Goal: Task Accomplishment & Management: Use online tool/utility

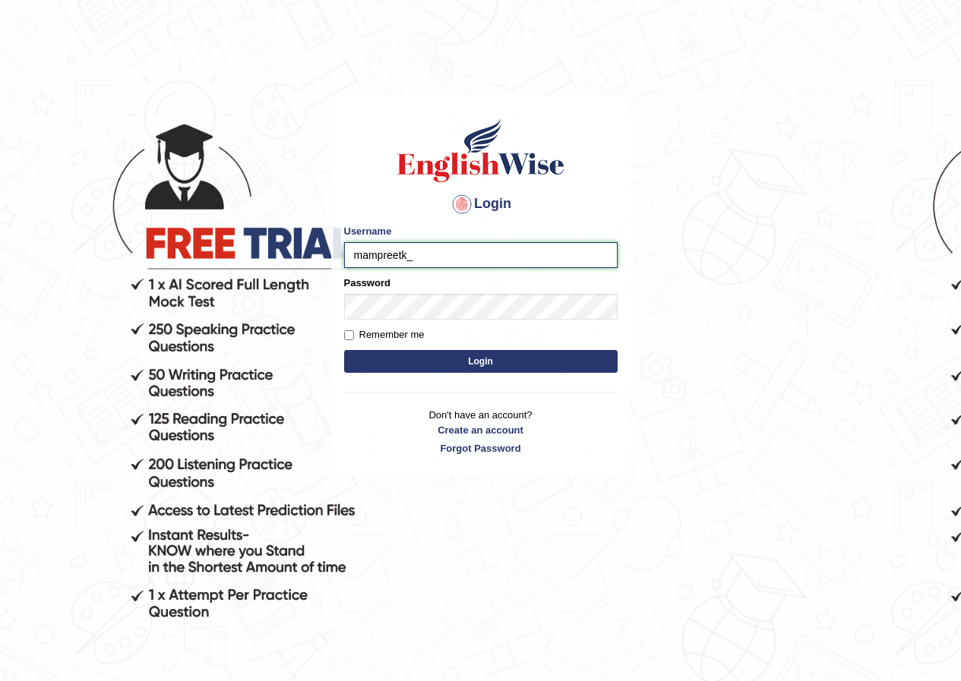
click at [378, 258] on input "mampreetk_" at bounding box center [480, 255] width 273 height 26
click at [433, 254] on input "manpreetk_" at bounding box center [480, 255] width 273 height 26
type input "manpreetk_parramatta"
click at [392, 364] on button "Login" at bounding box center [480, 361] width 273 height 23
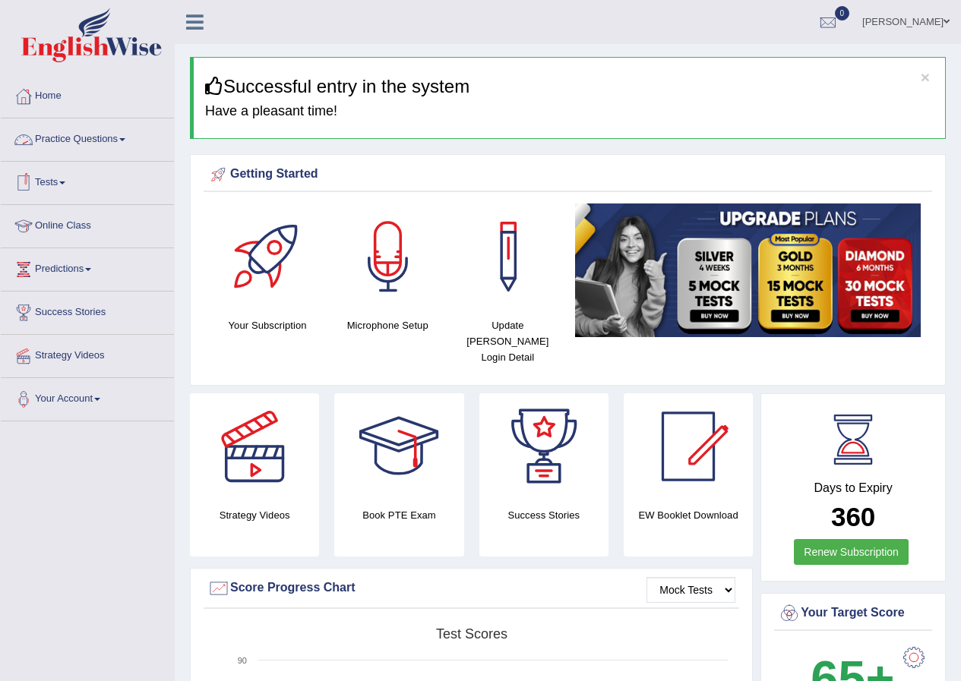
click at [125, 141] on span at bounding box center [122, 139] width 6 height 3
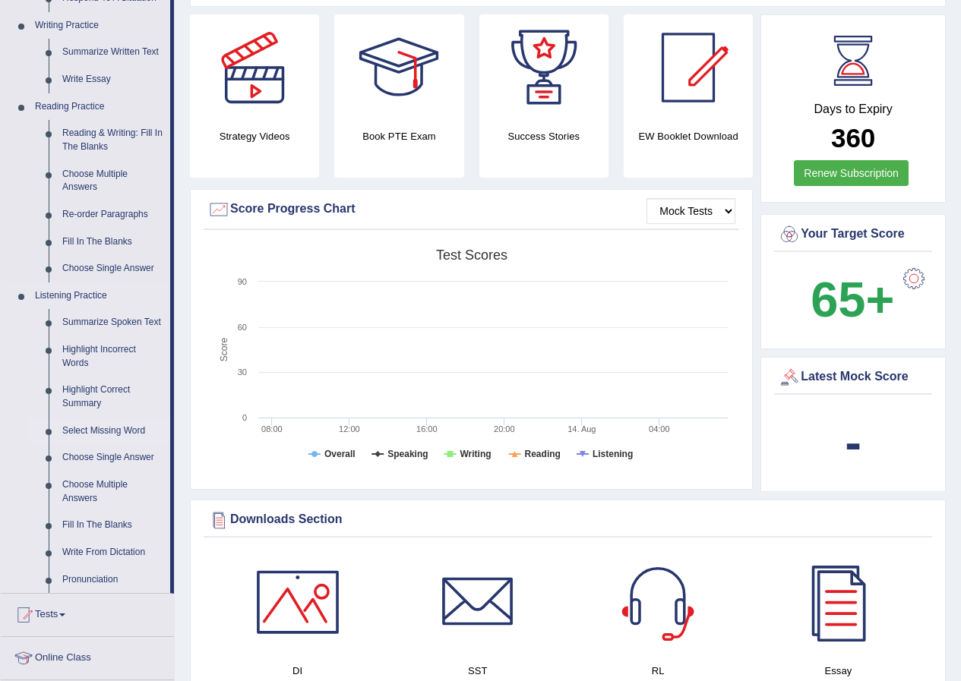
scroll to position [380, 0]
click at [105, 520] on link "Fill In The Blanks" at bounding box center [112, 524] width 115 height 27
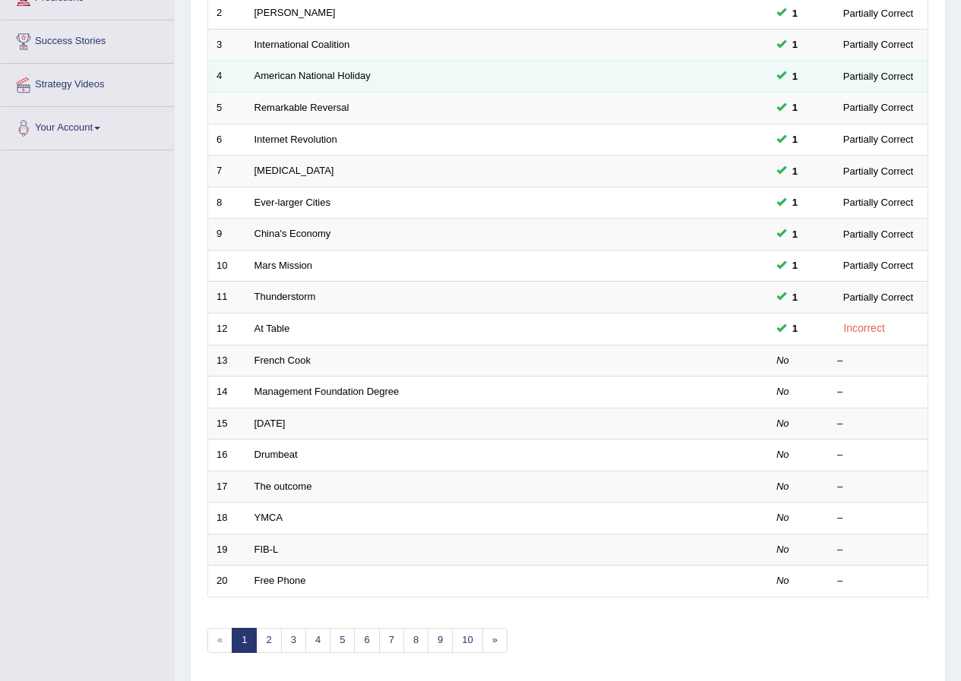
scroll to position [324, 0]
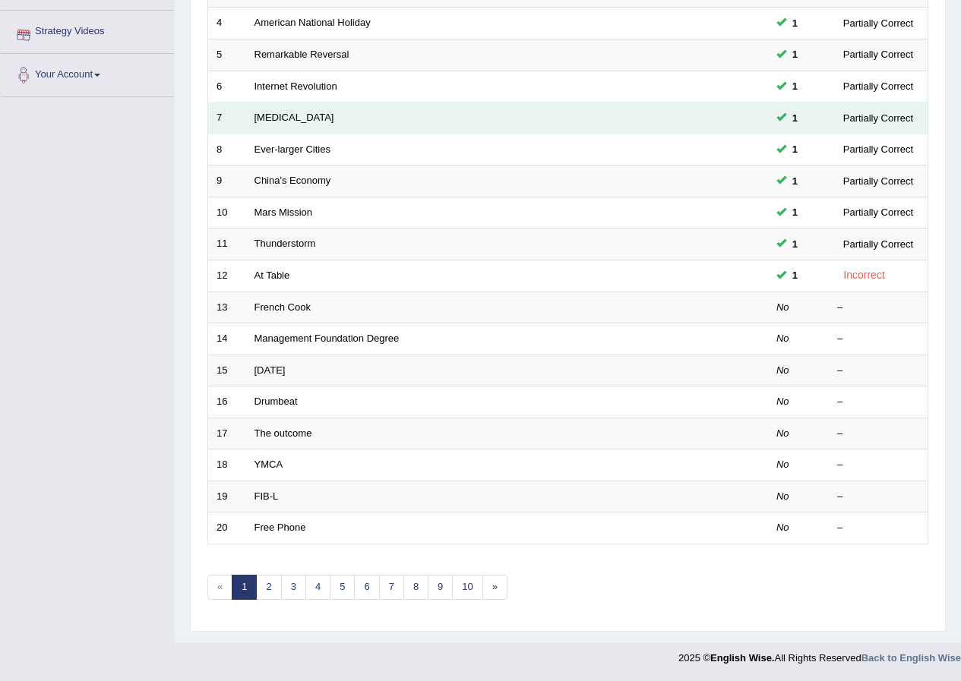
drag, startPoint x: 652, startPoint y: 77, endPoint x: 661, endPoint y: 109, distance: 33.2
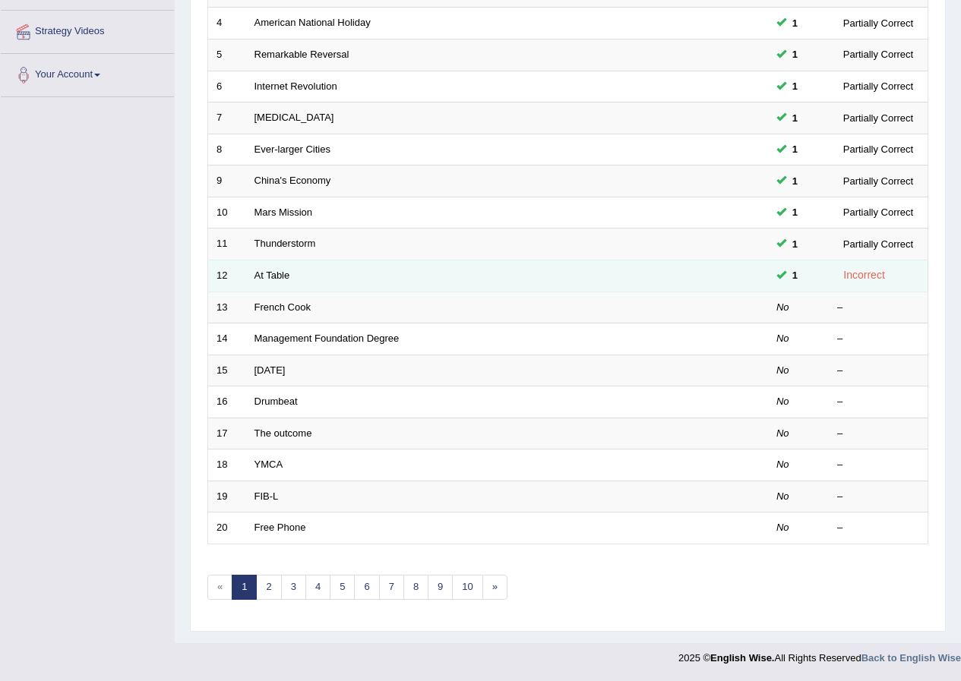
click at [541, 270] on td "At Table" at bounding box center [450, 276] width 408 height 32
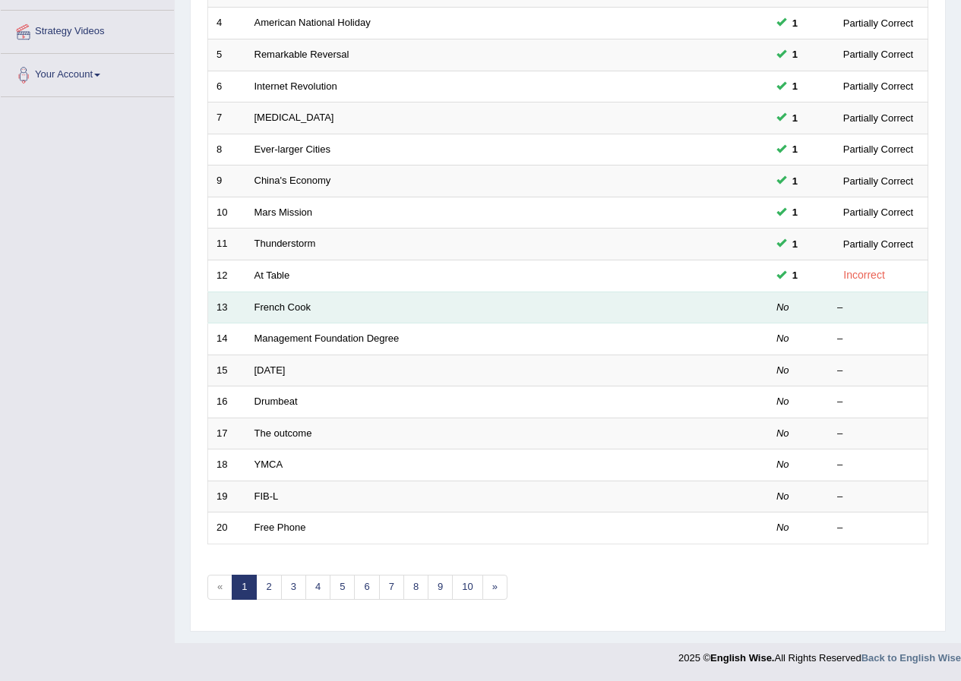
click at [456, 311] on td "French Cook" at bounding box center [450, 308] width 408 height 32
click at [304, 304] on link "French Cook" at bounding box center [282, 307] width 56 height 11
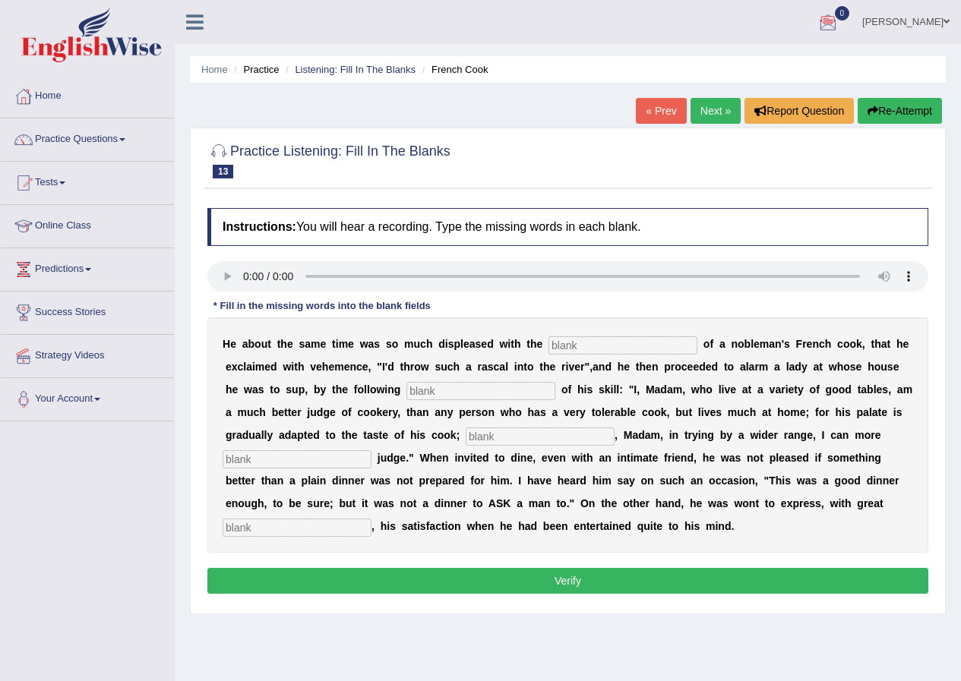
drag, startPoint x: 624, startPoint y: 343, endPoint x: 680, endPoint y: 343, distance: 55.5
click at [634, 343] on input "text" at bounding box center [622, 346] width 149 height 18
type input "performances"
click at [464, 386] on input "text" at bounding box center [480, 391] width 149 height 18
type input "manifesto"
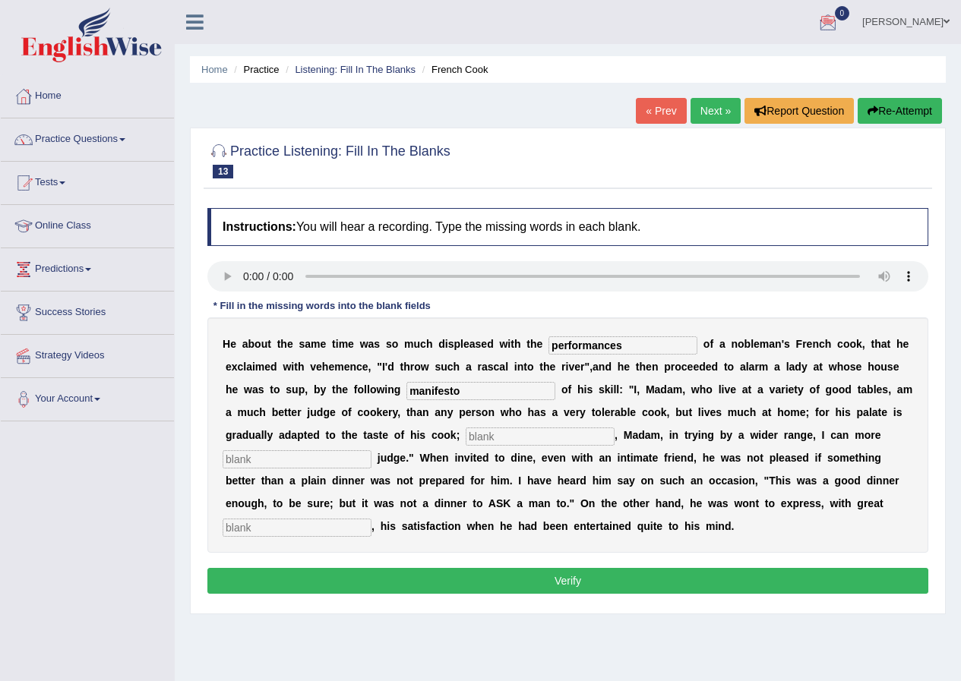
click at [489, 437] on input "text" at bounding box center [540, 437] width 149 height 18
type input "whereas"
click at [337, 469] on div "H e a b o u t t h e s a m e t i m e w a s s o m u c h d i s p l e a s e d w i t…" at bounding box center [567, 435] width 721 height 235
click at [330, 451] on input "text" at bounding box center [297, 459] width 149 height 18
type input "exceptly"
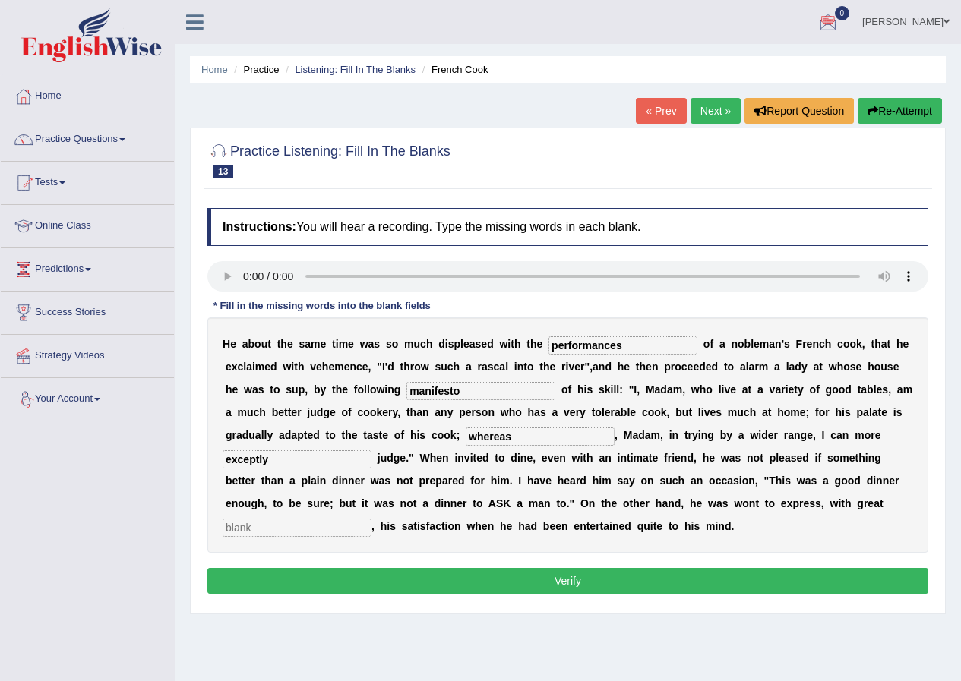
click at [278, 533] on input "text" at bounding box center [297, 528] width 149 height 18
type input "gleek"
click at [457, 578] on button "Verify" at bounding box center [567, 581] width 721 height 26
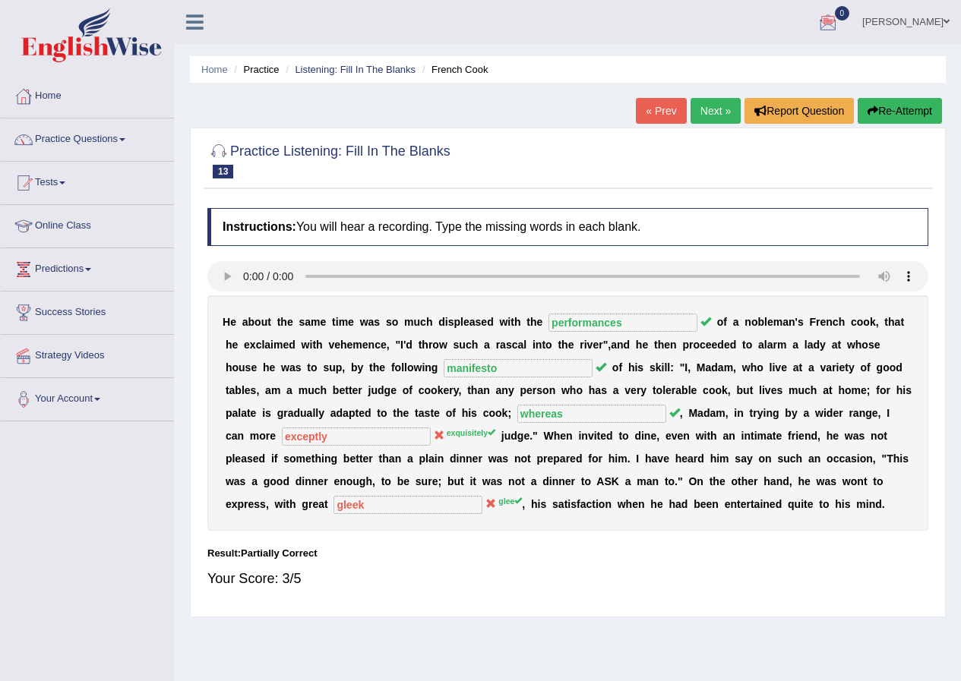
click at [709, 111] on link "Next »" at bounding box center [716, 111] width 50 height 26
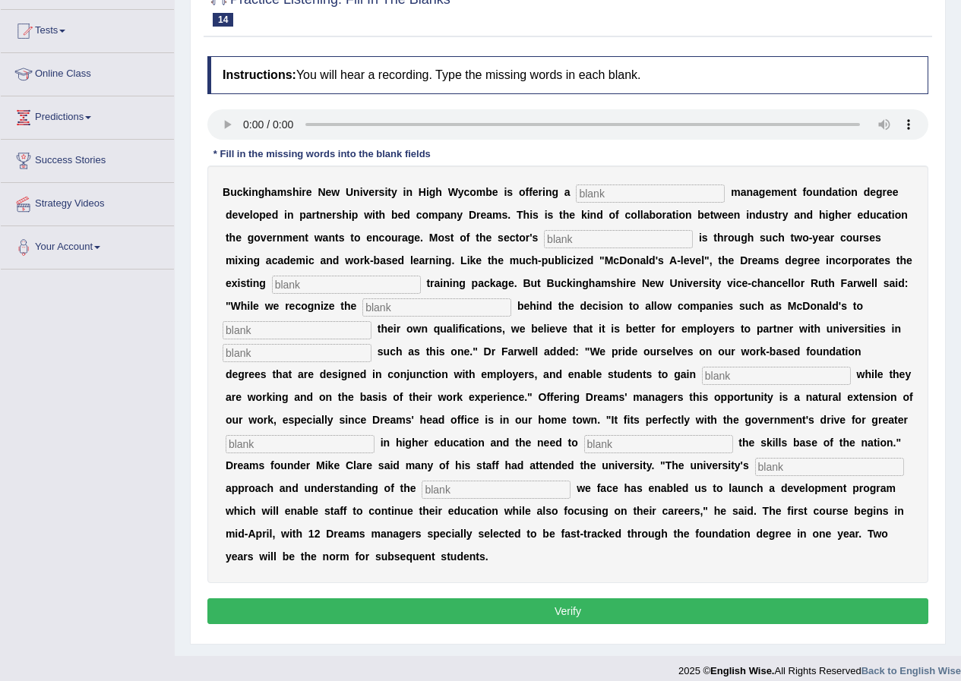
scroll to position [152, 0]
click at [703, 186] on input "text" at bounding box center [650, 194] width 149 height 18
type input "retail"
click at [652, 240] on input "text" at bounding box center [618, 239] width 149 height 18
type input "expansion"
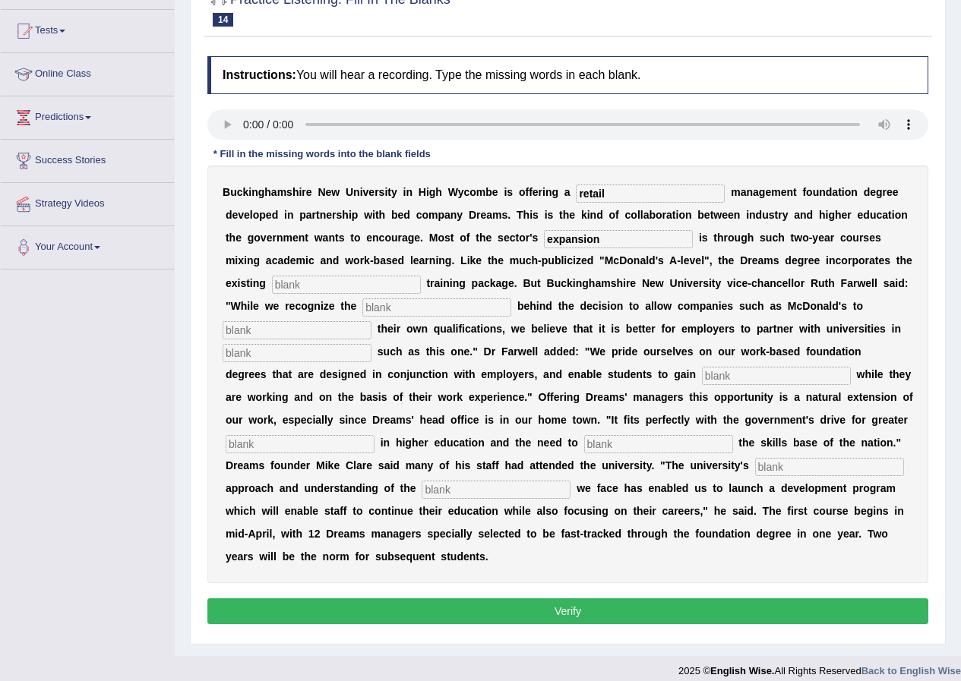
click at [335, 285] on input "text" at bounding box center [346, 285] width 149 height 18
type input "company"
click at [399, 308] on input "text" at bounding box center [436, 308] width 149 height 18
type input "implities"
click at [334, 330] on input "text" at bounding box center [297, 330] width 149 height 18
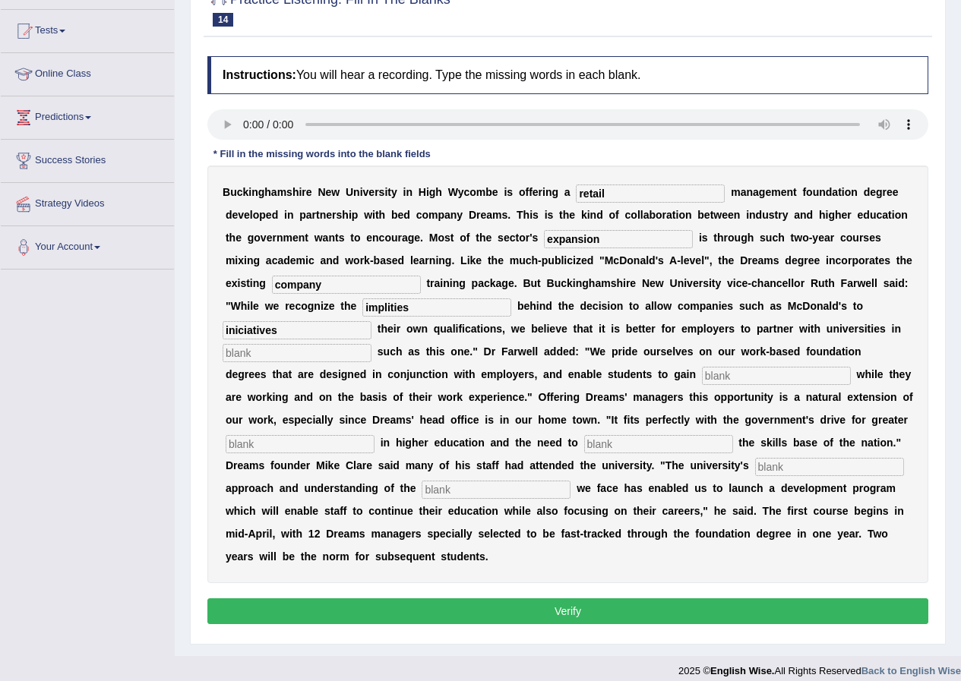
type input "iniciatives"
click at [329, 341] on div "B u c k i n g h a m s h i r e N e w U n i v e r s i t y i n H i g h W y c o m b…" at bounding box center [567, 375] width 721 height 418
click at [338, 353] on input "text" at bounding box center [297, 353] width 149 height 18
drag, startPoint x: 296, startPoint y: 333, endPoint x: 192, endPoint y: 333, distance: 103.3
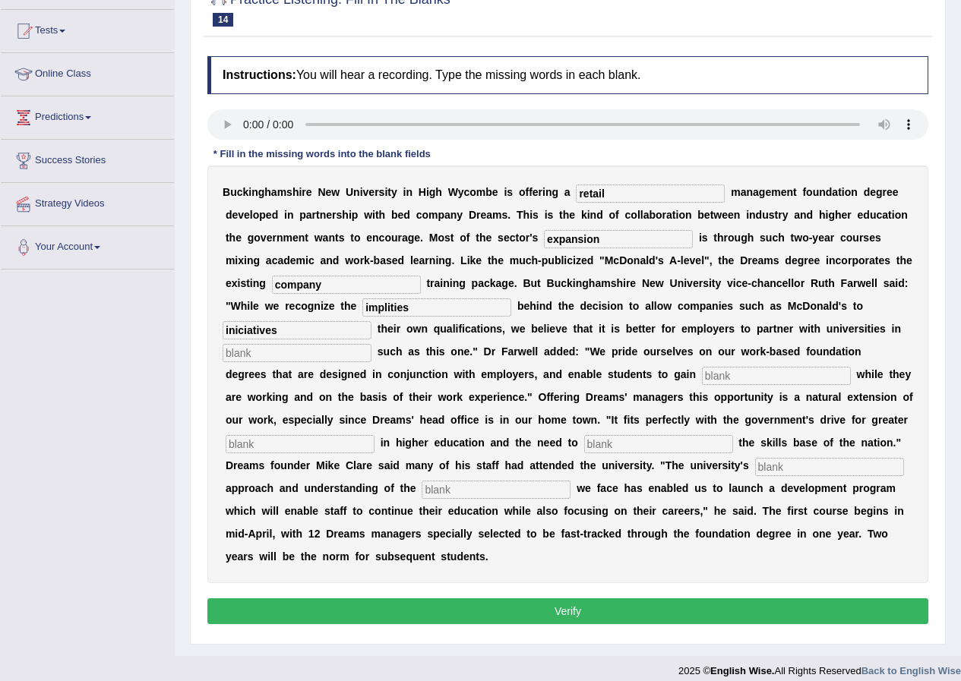
click at [192, 333] on div "Practice Listening: Fill In The Blanks 14 Management Foundation Degree Instruct…" at bounding box center [568, 310] width 756 height 669
type input "award"
click at [261, 359] on input "text" at bounding box center [297, 353] width 149 height 18
type input "iniciatives"
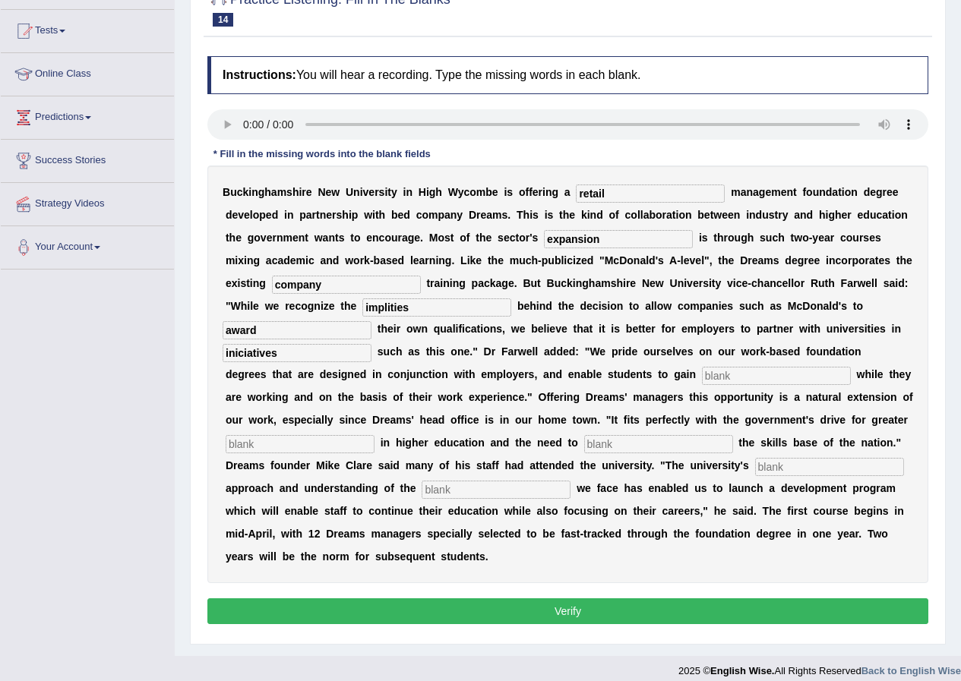
click at [779, 375] on input "text" at bounding box center [776, 376] width 149 height 18
type input "qualification"
click at [365, 448] on input "text" at bounding box center [300, 444] width 149 height 18
type input "participations"
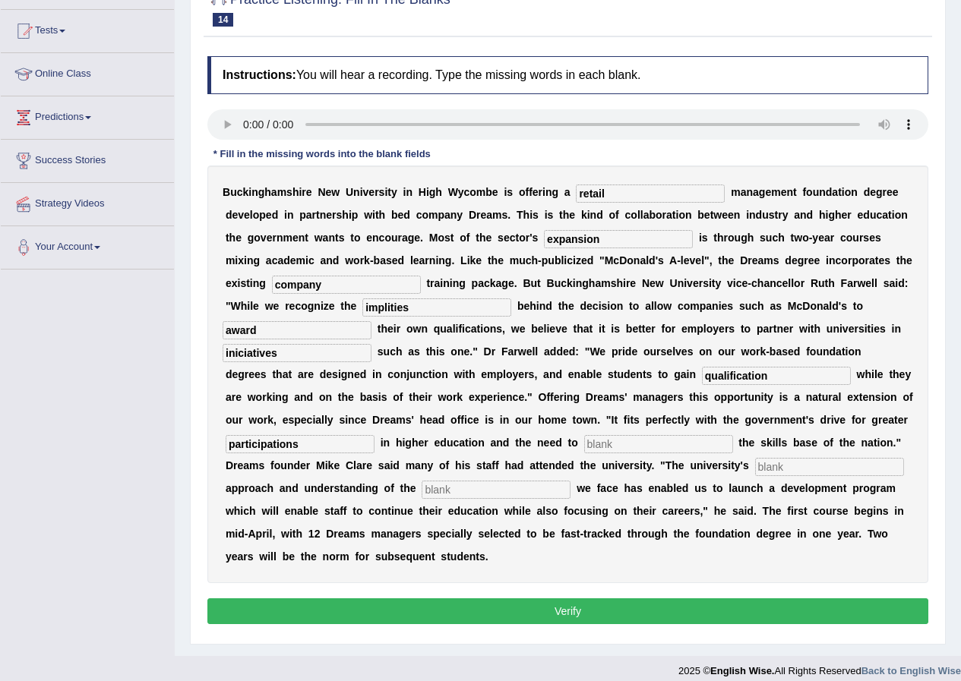
click at [686, 441] on input "text" at bounding box center [658, 444] width 149 height 18
type input "enhance"
drag, startPoint x: 773, startPoint y: 460, endPoint x: 784, endPoint y: 473, distance: 17.2
click at [778, 463] on input "text" at bounding box center [829, 467] width 149 height 18
type input "pragmatic"
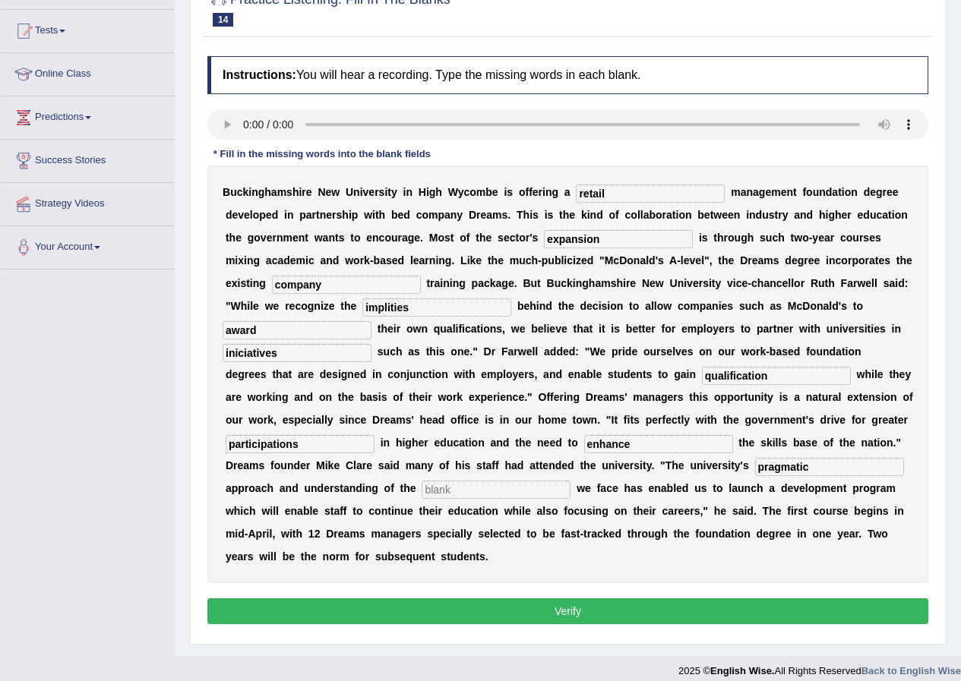
click at [488, 494] on input "text" at bounding box center [496, 490] width 149 height 18
type input "challanges"
click at [390, 612] on button "Verify" at bounding box center [567, 612] width 721 height 26
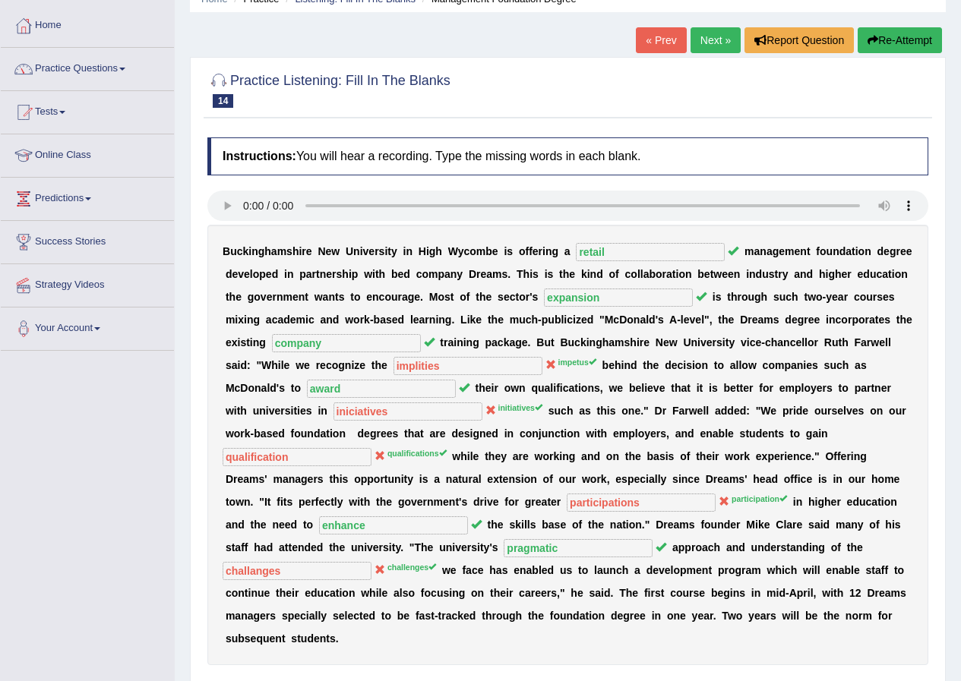
scroll to position [0, 0]
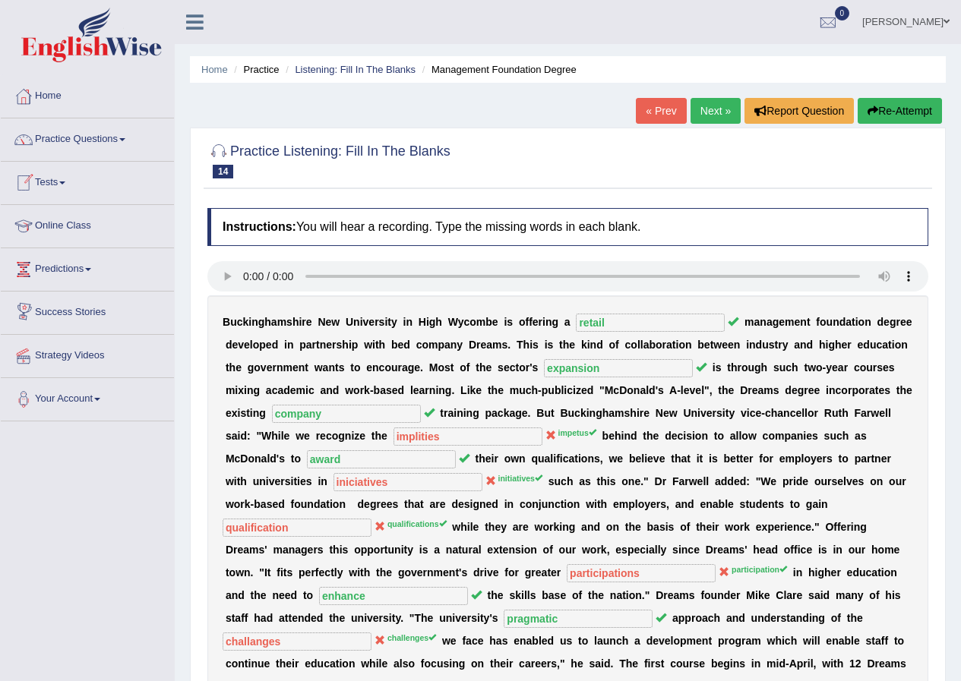
click at [716, 115] on link "Next »" at bounding box center [716, 111] width 50 height 26
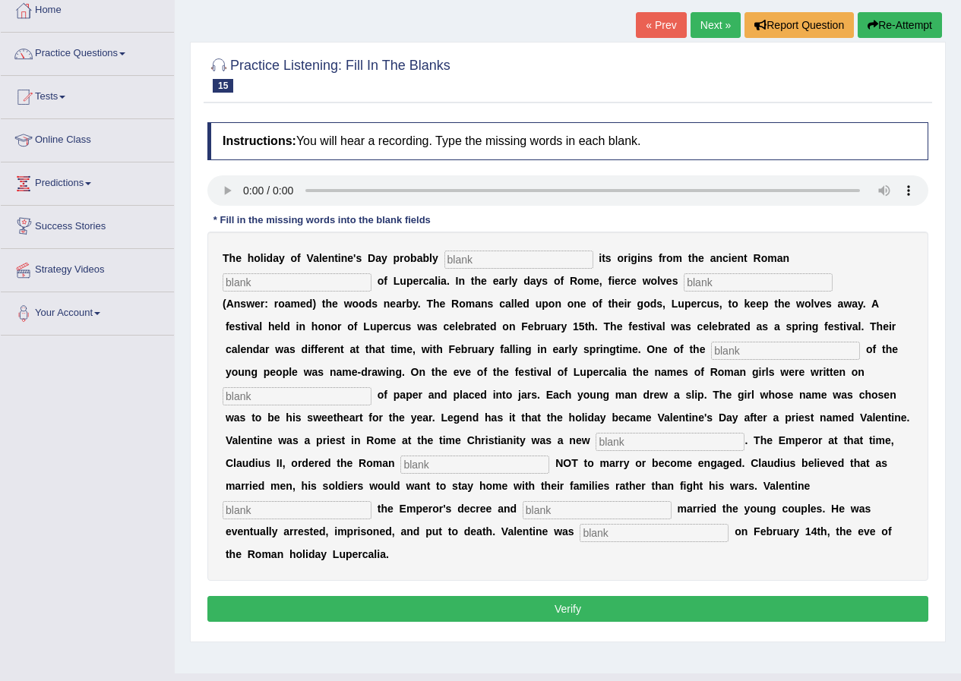
scroll to position [116, 0]
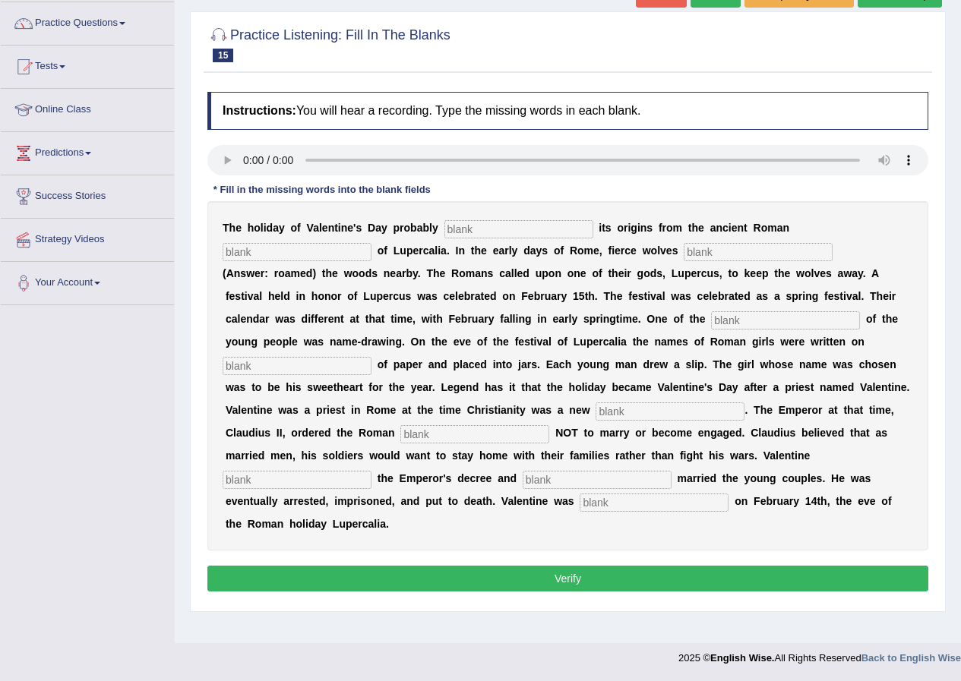
click at [481, 227] on input "text" at bounding box center [518, 229] width 149 height 18
type input "drives"
click at [330, 243] on input "text" at bounding box center [297, 252] width 149 height 18
type input "feast"
click at [771, 257] on input "text" at bounding box center [758, 252] width 149 height 18
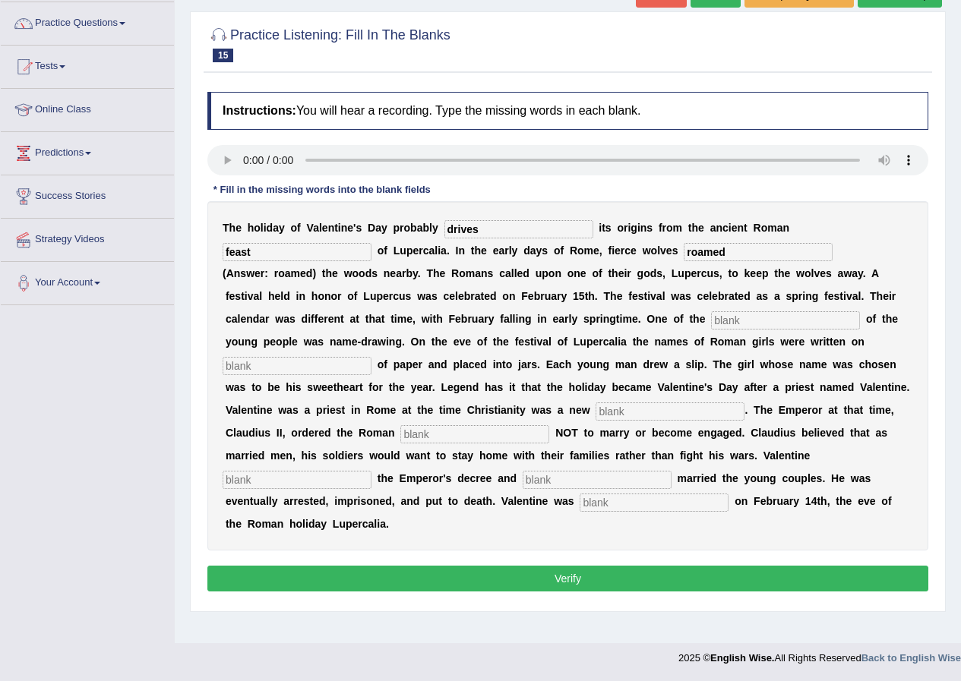
type input "roamed"
click at [747, 314] on input "text" at bounding box center [785, 320] width 149 height 18
type input "customes"
click at [320, 368] on input "text" at bounding box center [297, 366] width 149 height 18
type input "slips"
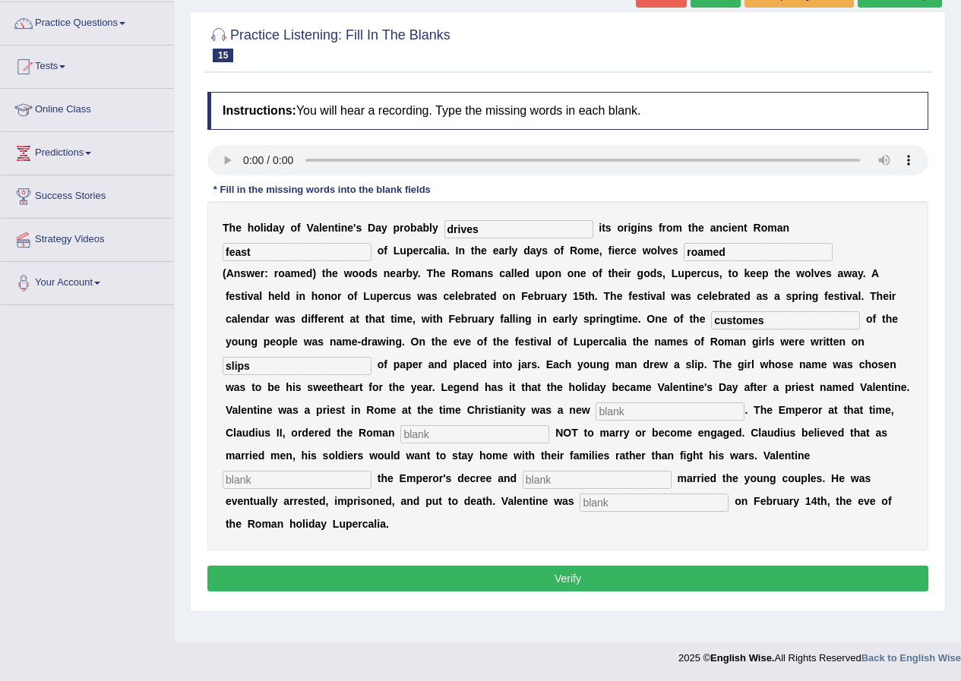
click at [612, 415] on input "text" at bounding box center [670, 412] width 149 height 18
type input "soldiers"
click at [454, 433] on input "text" at bounding box center [474, 434] width 149 height 18
type input "defie"
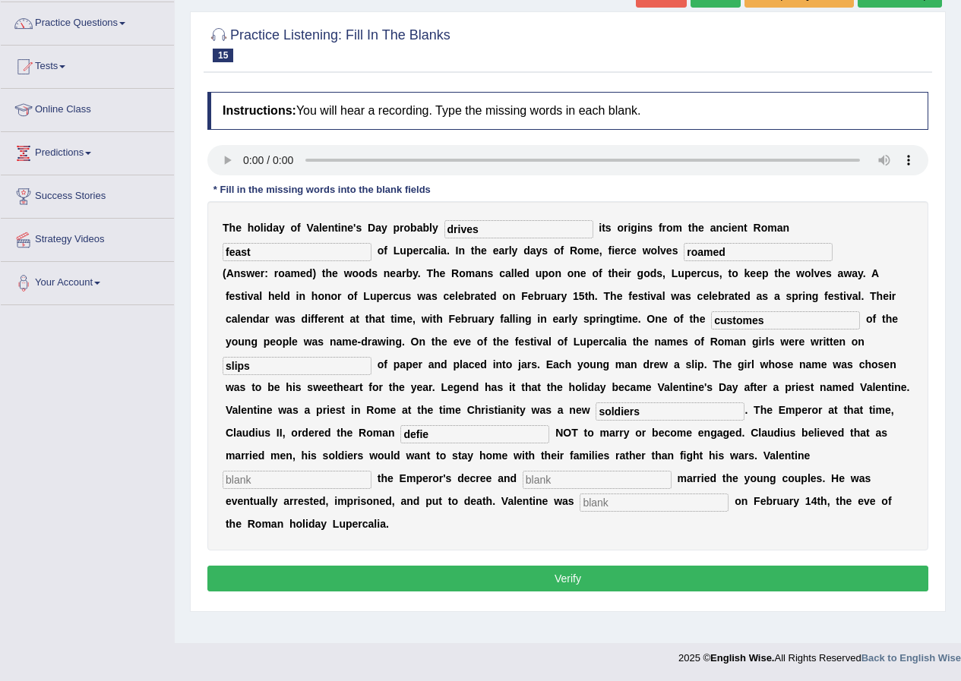
click at [336, 475] on input "text" at bounding box center [297, 480] width 149 height 18
type input "secreatly"
drag, startPoint x: 668, startPoint y: 416, endPoint x: 548, endPoint y: 425, distance: 119.6
click at [548, 425] on div "T h e h o l i d a y o f V a l e n t i n e ' s D a y p r o b a b l y drives i t …" at bounding box center [567, 375] width 721 height 349
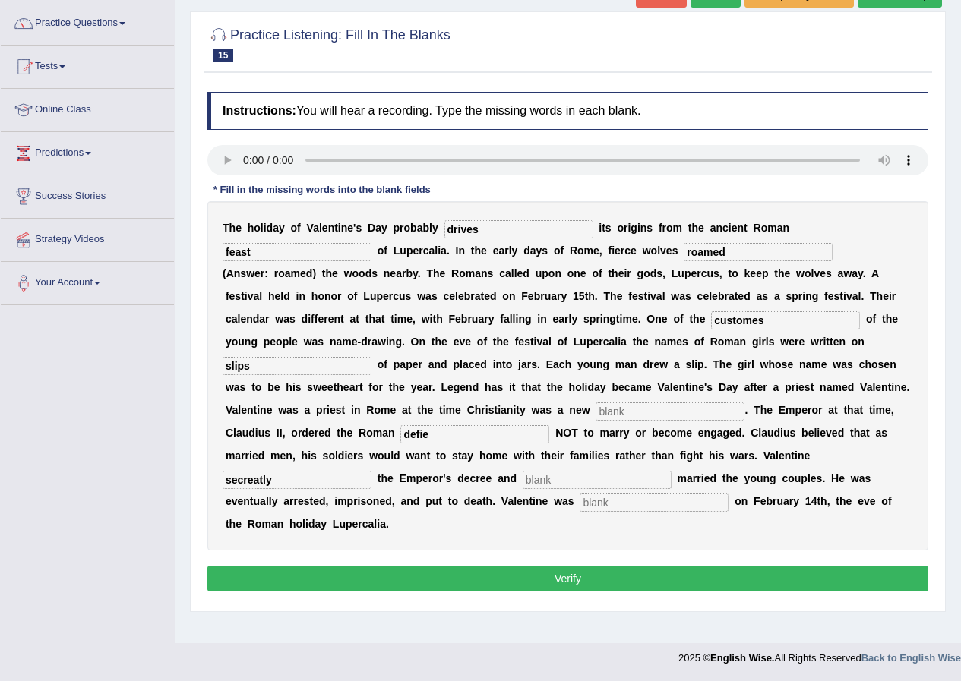
drag, startPoint x: 485, startPoint y: 434, endPoint x: 275, endPoint y: 450, distance: 210.3
click at [275, 450] on div "T h e h o l i d a y o f V a l e n t i n e ' s D a y p r o b a b l y drives i t …" at bounding box center [567, 375] width 721 height 349
click at [669, 404] on input "text" at bounding box center [670, 412] width 149 height 18
type input "religion"
click at [496, 439] on input "text" at bounding box center [474, 434] width 149 height 18
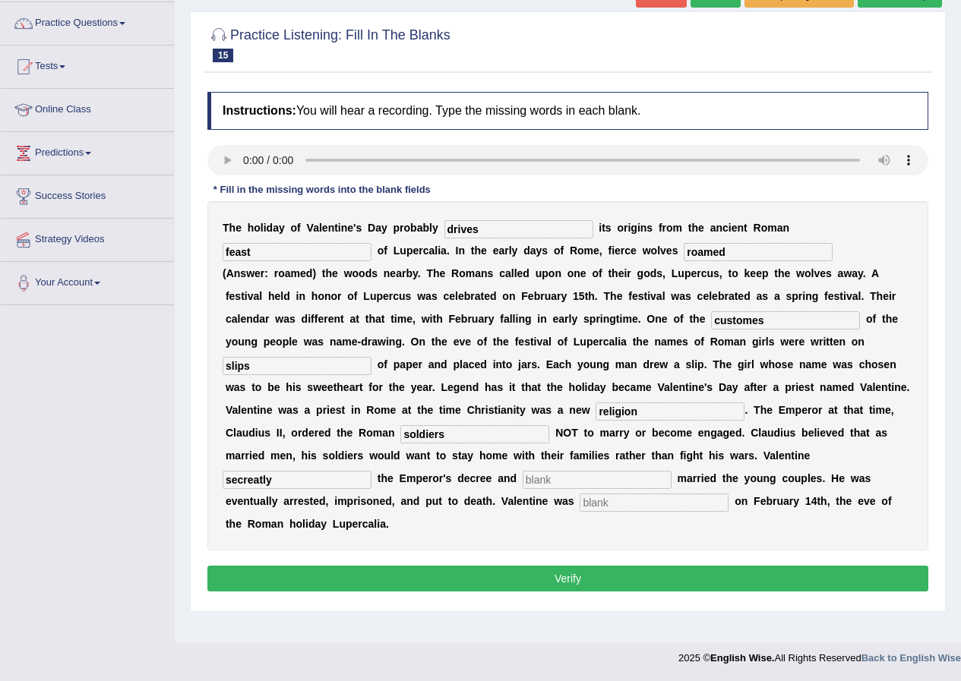
type input "soldiers"
drag, startPoint x: 278, startPoint y: 481, endPoint x: 161, endPoint y: 486, distance: 117.1
click at [161, 486] on div "Toggle navigation Home Practice Questions Speaking Practice Read Aloud Repeat S…" at bounding box center [480, 279] width 961 height 790
type input "defiye"
click at [542, 471] on input "text" at bounding box center [597, 480] width 149 height 18
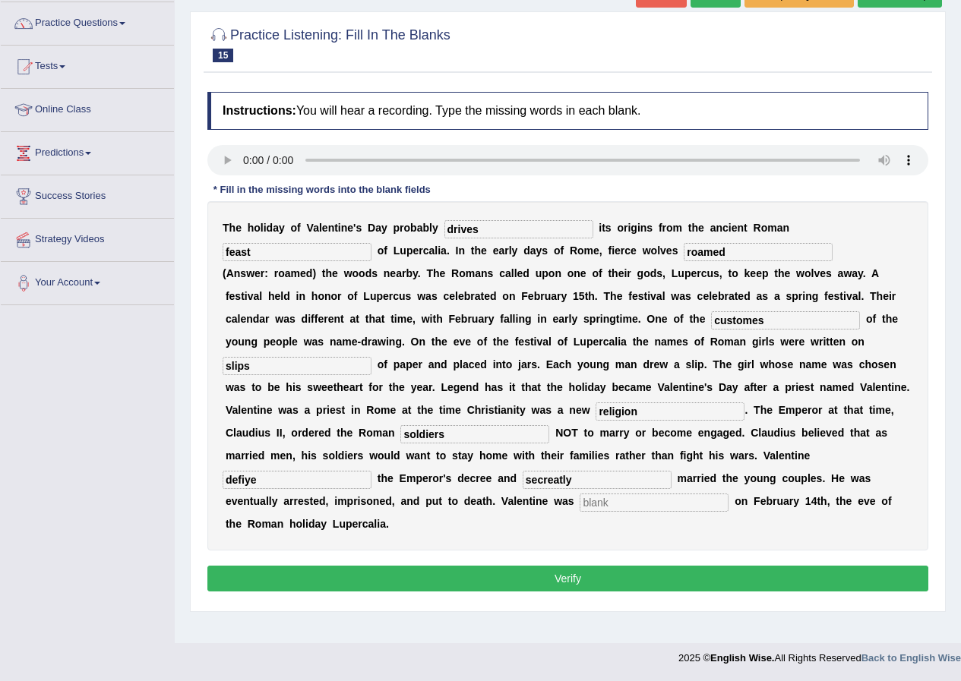
type input "secreatly"
click at [608, 504] on input "text" at bounding box center [654, 503] width 149 height 18
type input "beheaded"
click at [445, 587] on button "Verify" at bounding box center [567, 579] width 721 height 26
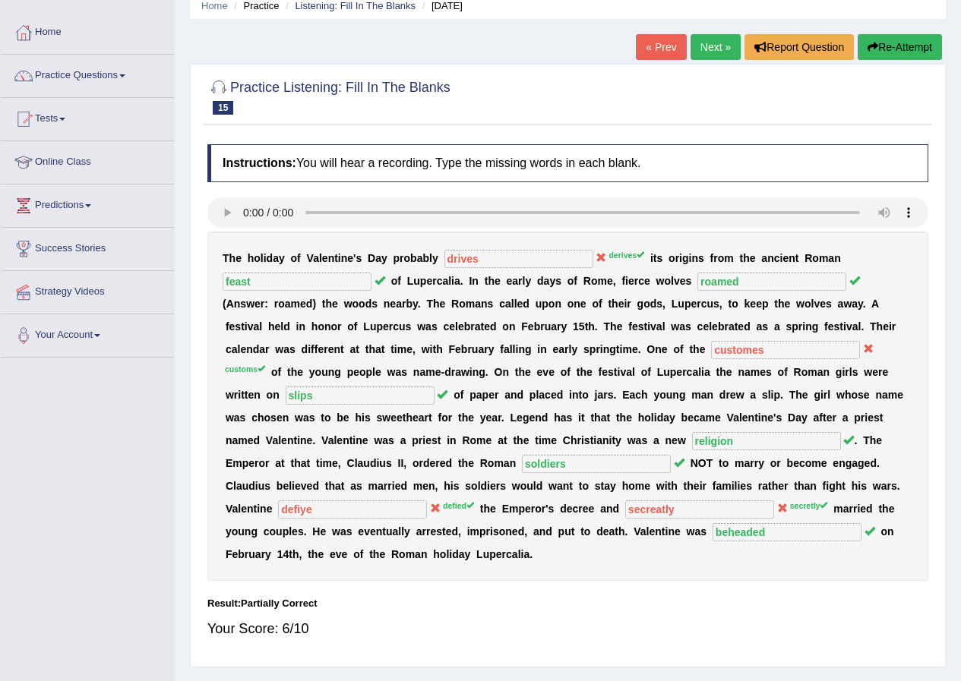
scroll to position [0, 0]
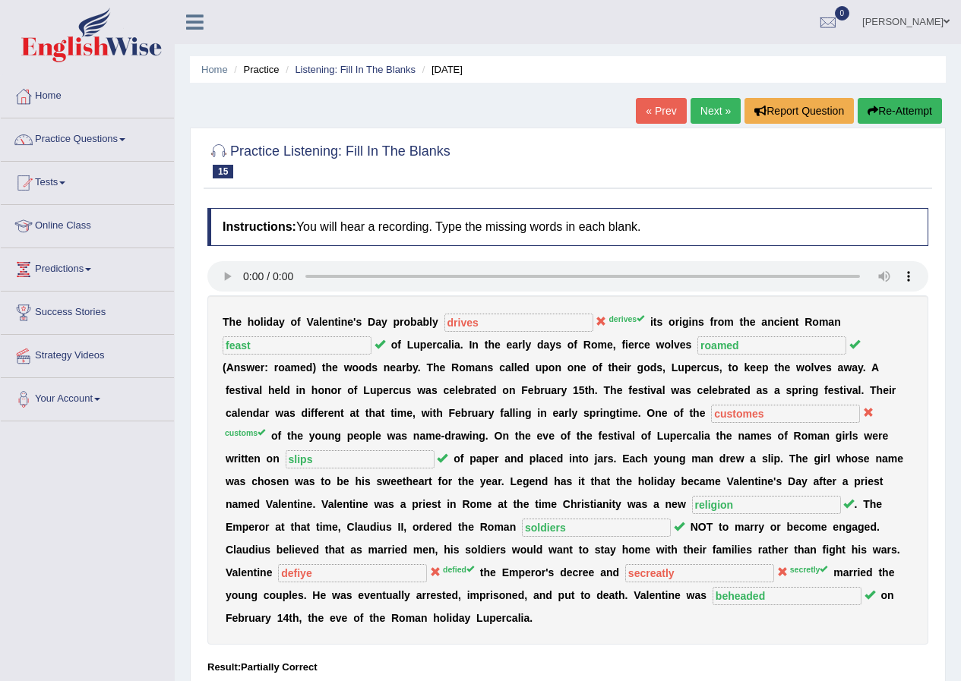
click at [706, 116] on link "Next »" at bounding box center [716, 111] width 50 height 26
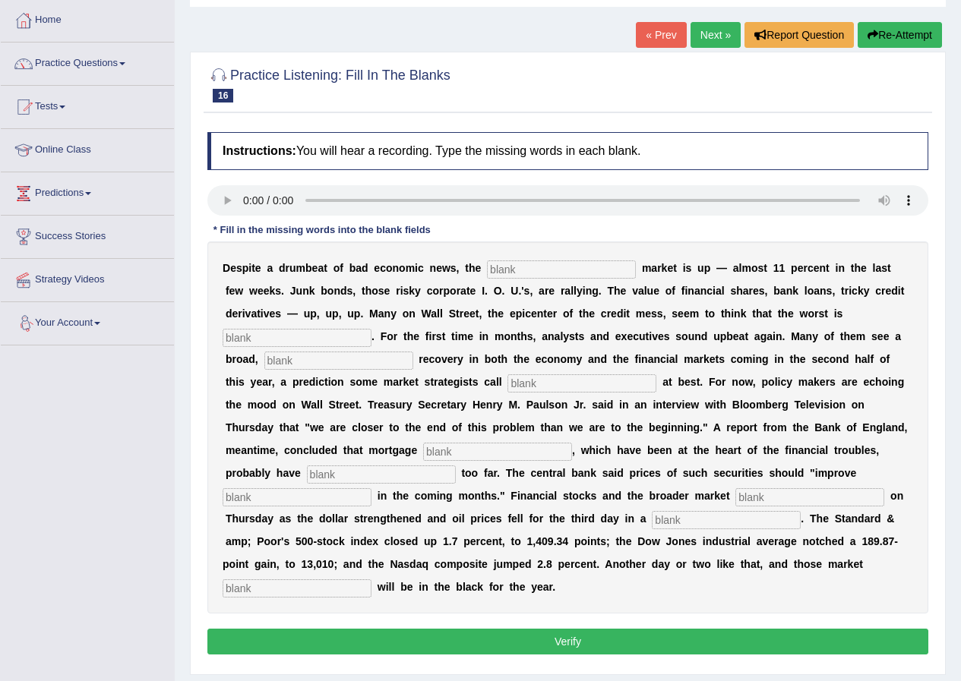
drag, startPoint x: 510, startPoint y: 274, endPoint x: 569, endPoint y: 291, distance: 61.6
click at [510, 274] on input "text" at bounding box center [561, 270] width 149 height 18
type input "stock"
click at [298, 337] on input "text" at bounding box center [297, 338] width 149 height 18
type input "over"
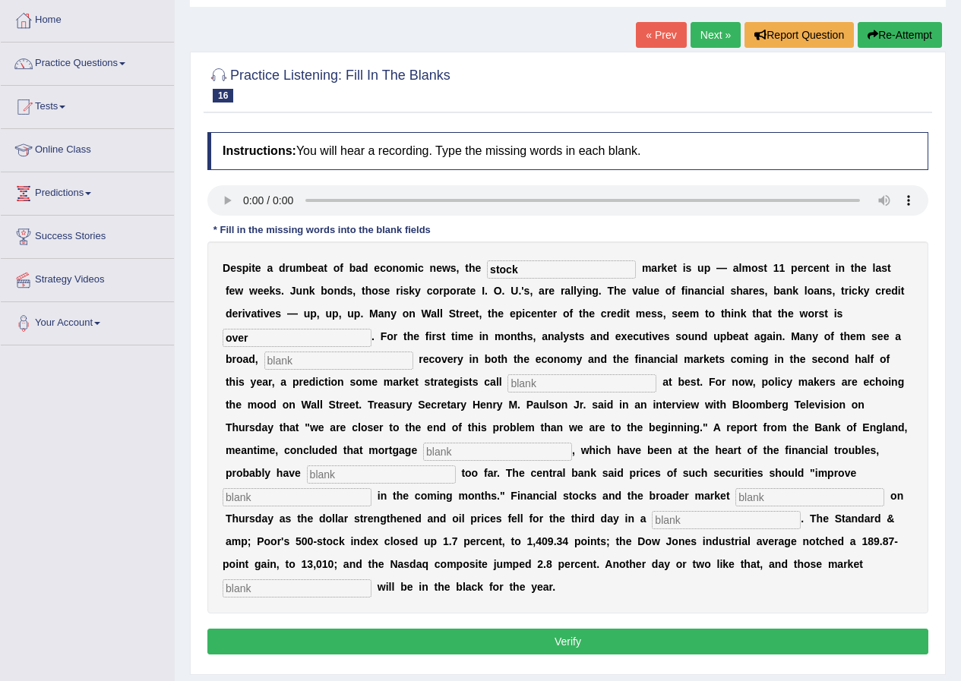
click at [296, 361] on input "text" at bounding box center [338, 361] width 149 height 18
type input "sustain"
click at [590, 393] on div "D e s p i t e a d r u m b e a t o f b a d e c o n o m i c n e w s , t h e stock…" at bounding box center [567, 428] width 721 height 372
click at [584, 390] on input "text" at bounding box center [581, 384] width 149 height 18
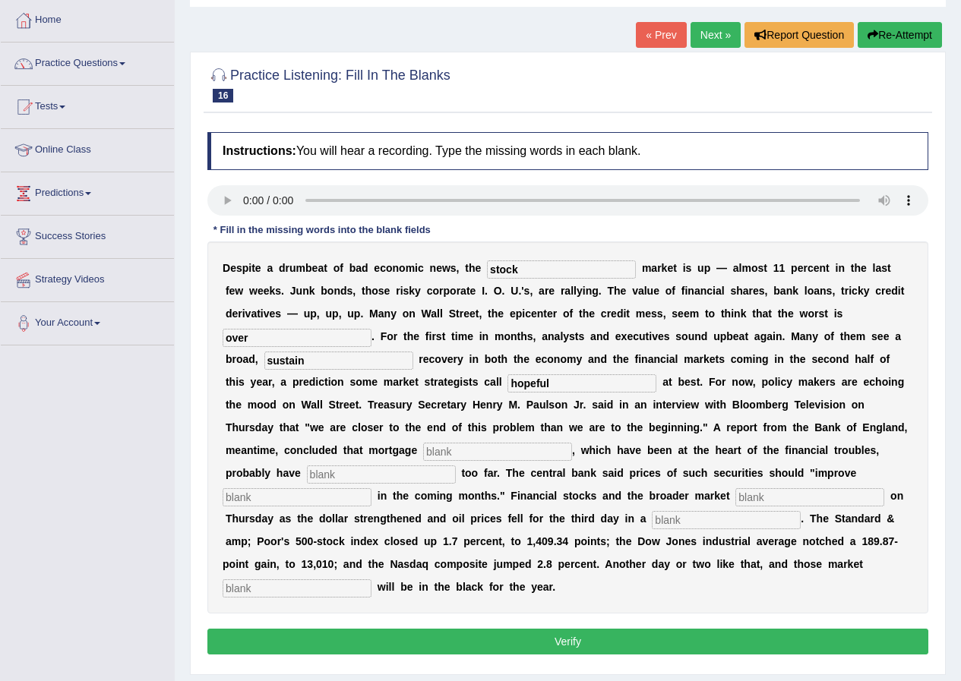
type input "hopeful"
click at [499, 457] on input "text" at bounding box center [497, 452] width 149 height 18
type input "securities"
click at [416, 472] on input "text" at bounding box center [381, 475] width 149 height 18
type input "fallen"
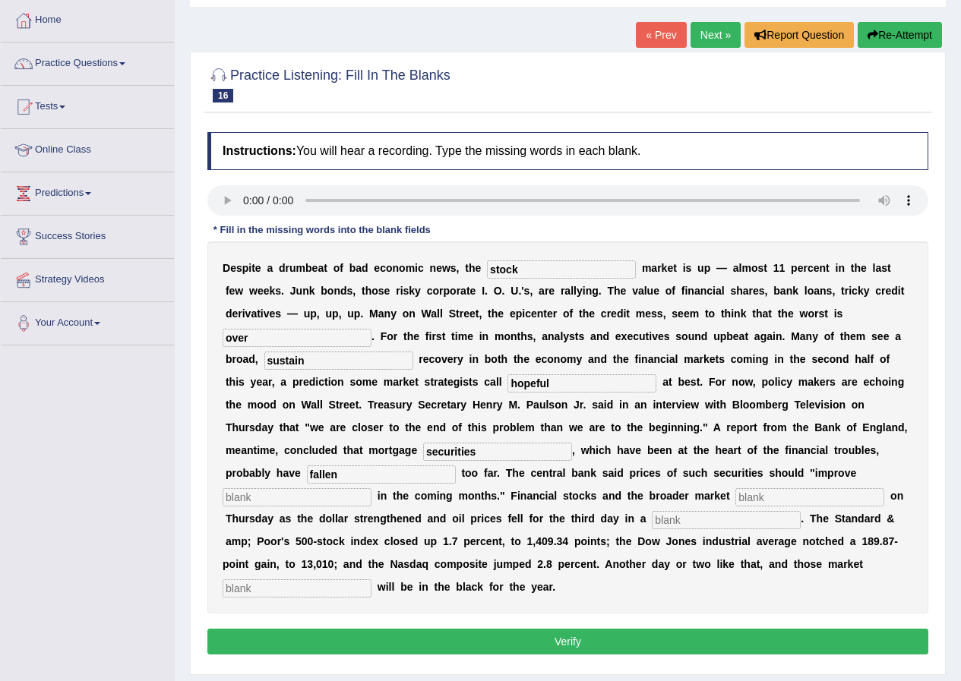
click at [290, 499] on input "text" at bounding box center [297, 497] width 149 height 18
type input "gradually"
click at [796, 501] on input "text" at bounding box center [809, 497] width 149 height 18
type input "searched"
click at [687, 519] on input "text" at bounding box center [726, 520] width 149 height 18
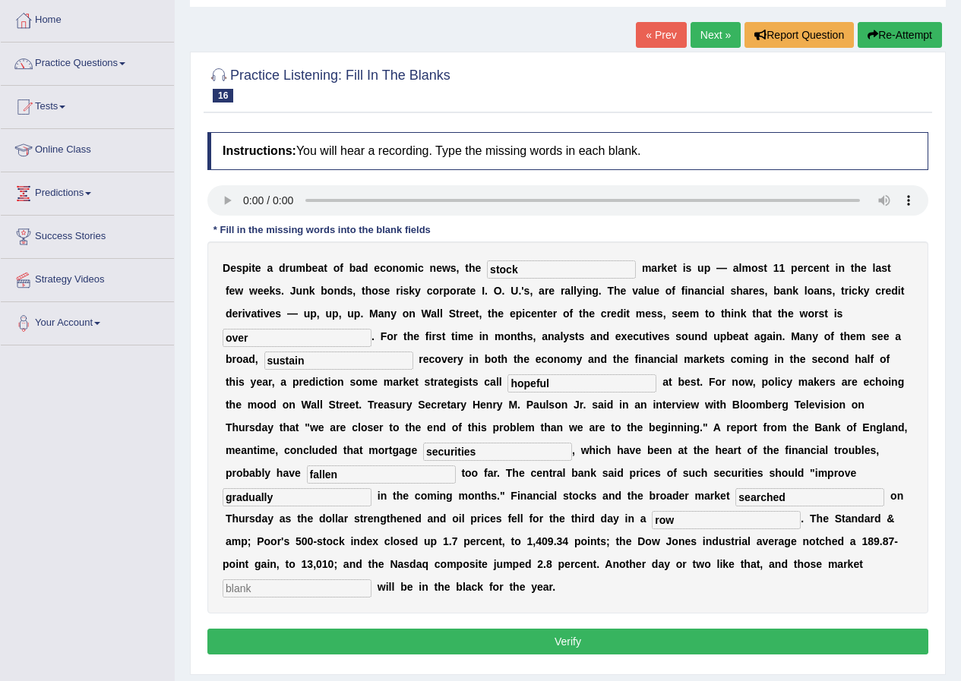
type input "row"
click at [307, 586] on input "text" at bounding box center [297, 589] width 149 height 18
type input "benchmark"
click at [417, 640] on button "Verify" at bounding box center [567, 642] width 721 height 26
click at [417, 640] on div "Home Practice Listening: Fill In The Blanks Drumbeat « Prev Next » Report Quest…" at bounding box center [568, 305] width 786 height 763
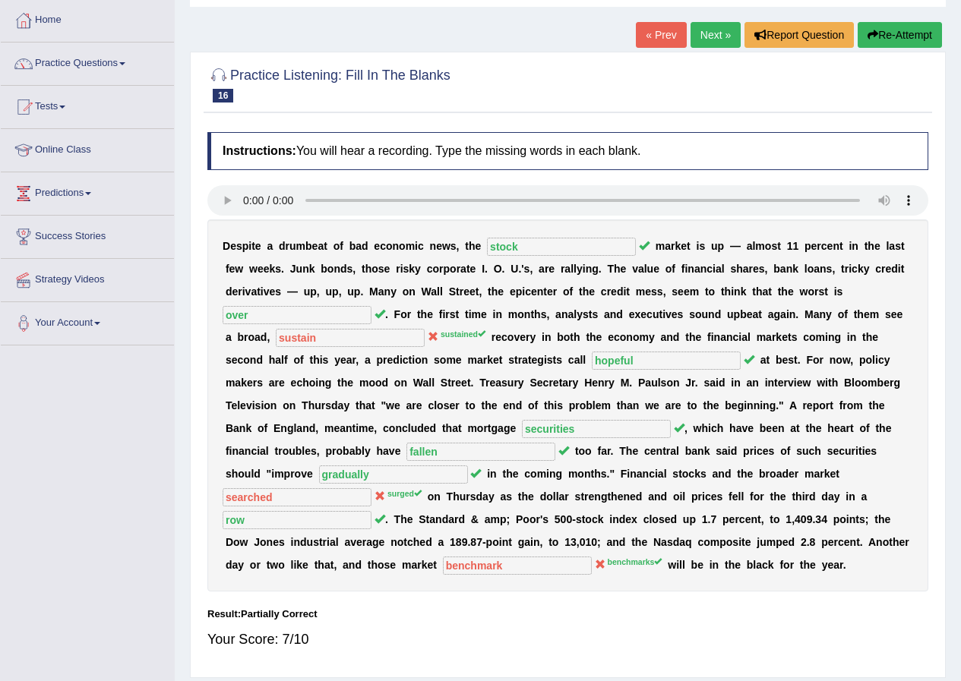
click at [702, 35] on link "Next »" at bounding box center [716, 35] width 50 height 26
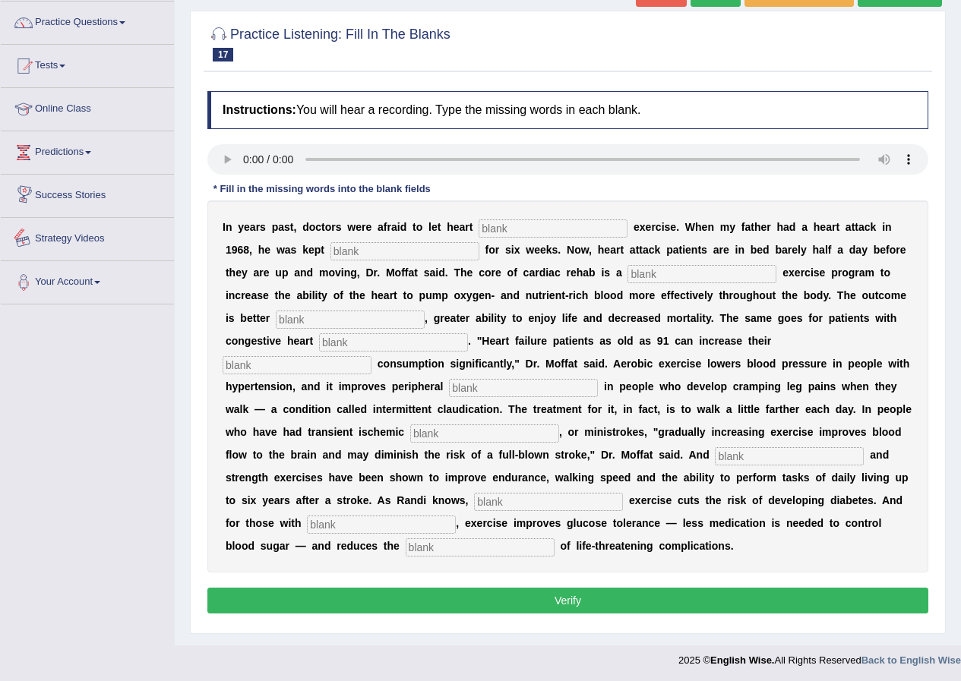
scroll to position [119, 0]
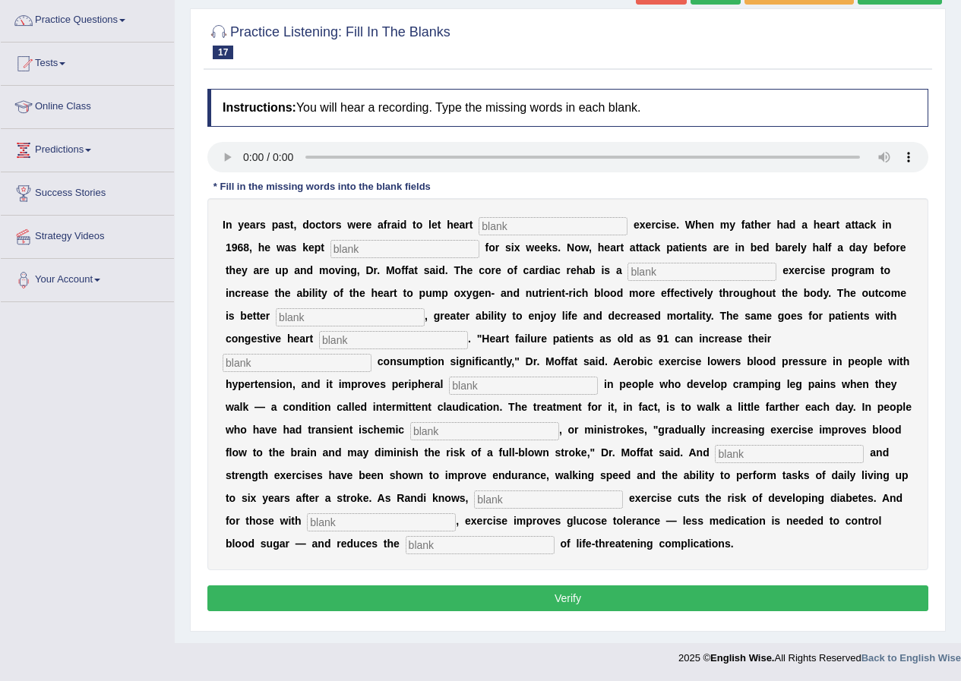
click at [528, 223] on input "text" at bounding box center [553, 226] width 149 height 18
type input "patients"
click at [373, 252] on input "text" at bounding box center [404, 249] width 149 height 18
type input "seditary"
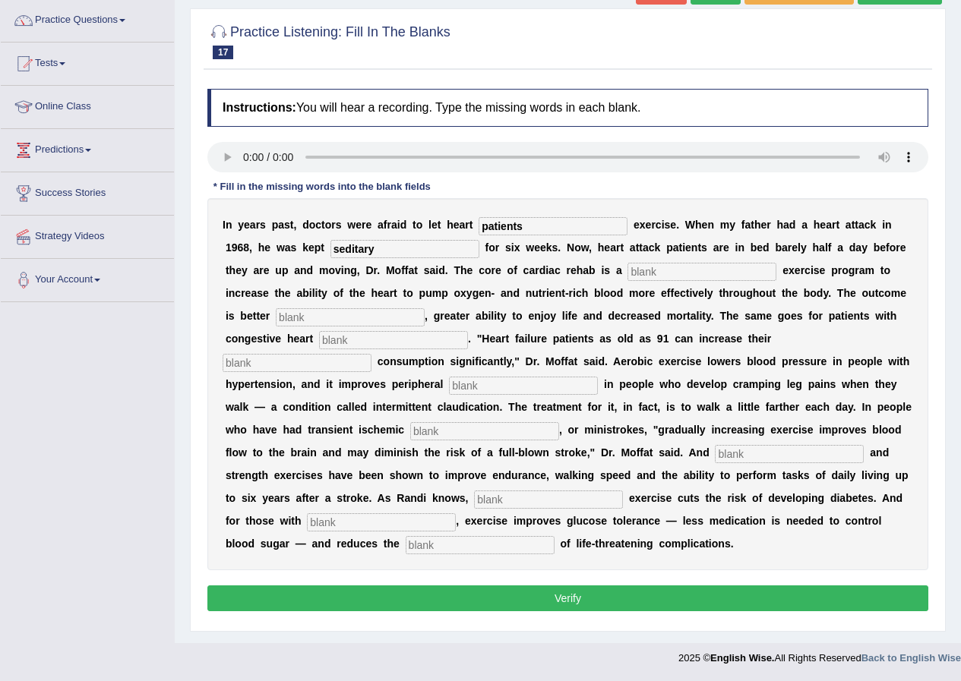
click at [675, 274] on input "text" at bounding box center [701, 272] width 149 height 18
type input "progassive"
click at [694, 269] on input "progassive" at bounding box center [701, 272] width 149 height 18
click at [696, 273] on input "progassive" at bounding box center [701, 272] width 149 height 18
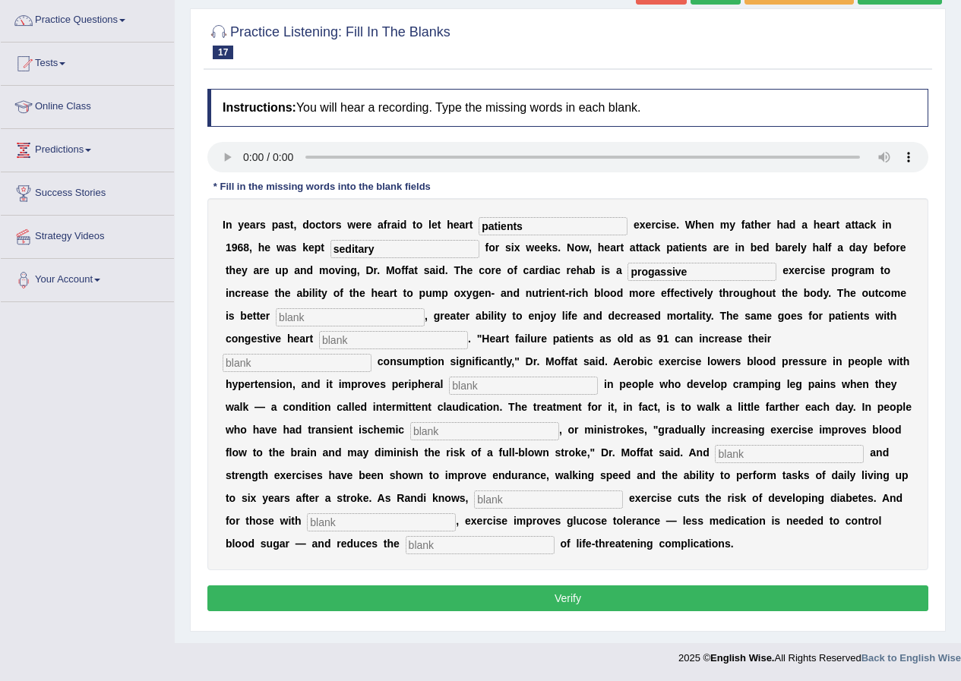
click at [696, 273] on input "progassive" at bounding box center [701, 272] width 149 height 18
type input "prograssive"
click at [382, 321] on input "text" at bounding box center [350, 317] width 149 height 18
click at [393, 320] on input "text" at bounding box center [350, 317] width 149 height 18
click at [401, 324] on input "text" at bounding box center [350, 317] width 149 height 18
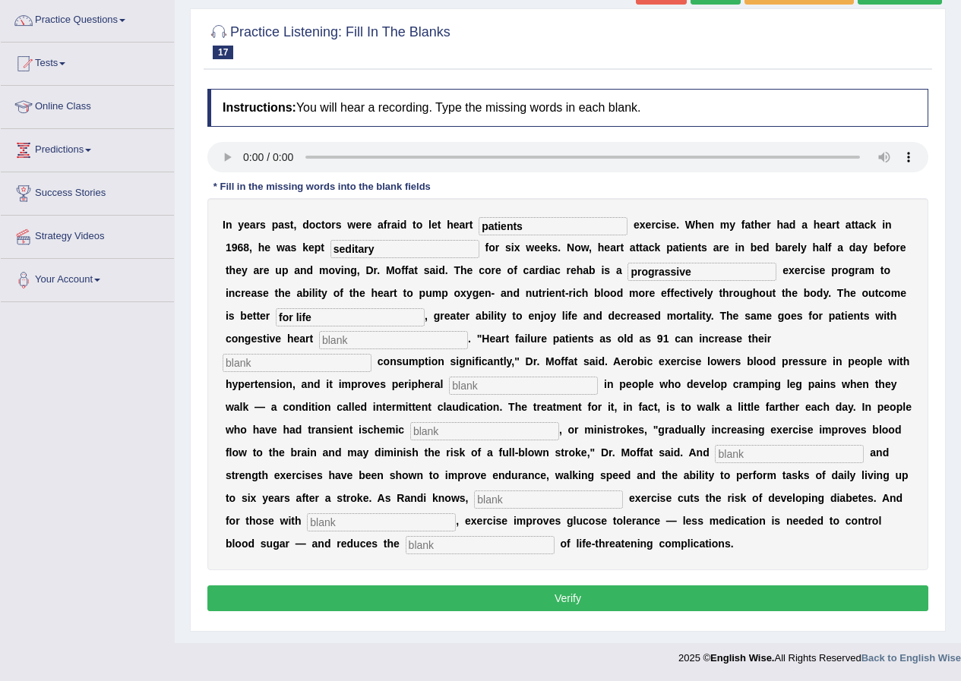
type input "for life"
click at [360, 345] on input "text" at bounding box center [393, 340] width 149 height 18
type input "failure"
click at [314, 361] on input "text" at bounding box center [297, 363] width 149 height 18
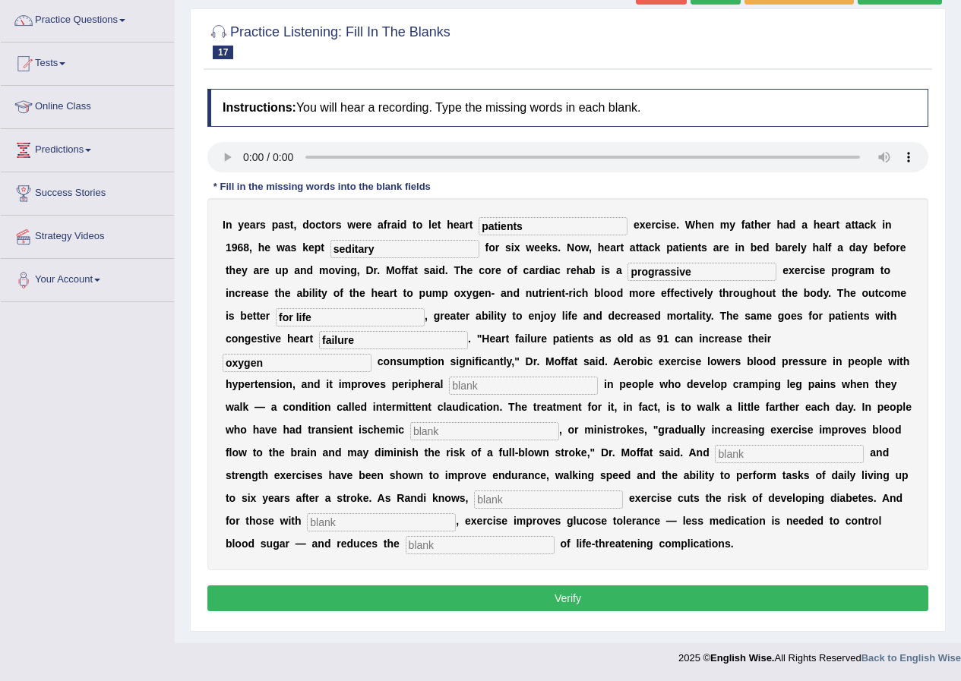
type input "oxygen"
click at [498, 392] on input "text" at bounding box center [523, 386] width 149 height 18
type input "circulation"
click at [496, 428] on input "text" at bounding box center [484, 431] width 149 height 18
type input "attacks"
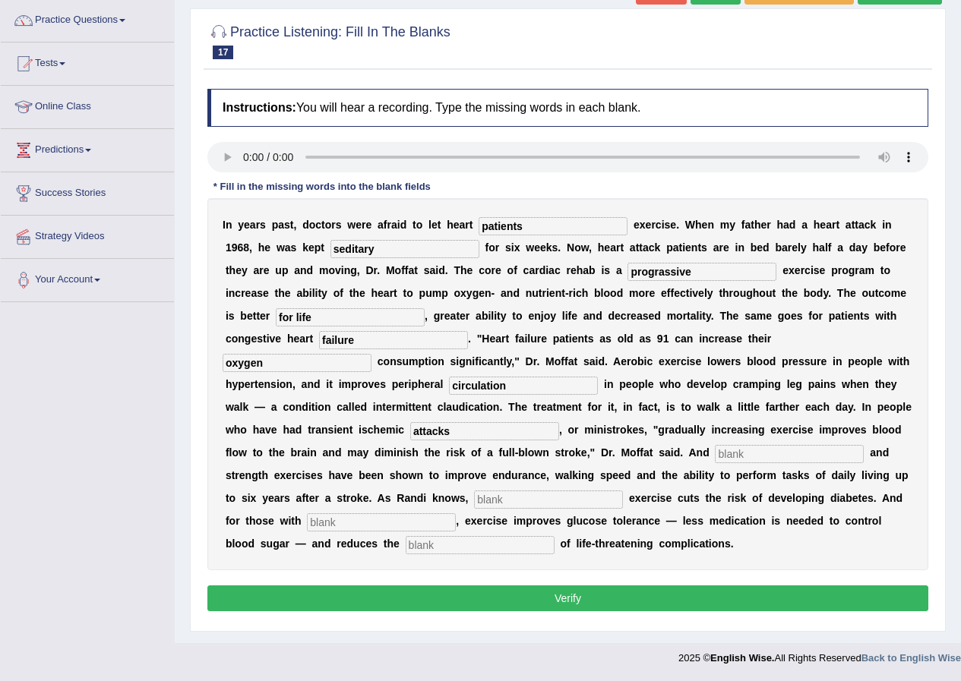
click at [737, 449] on input "text" at bounding box center [789, 454] width 149 height 18
type input "aerobic"
click at [580, 495] on input "text" at bounding box center [548, 500] width 149 height 18
type input "moderate"
click at [411, 523] on input "text" at bounding box center [381, 523] width 149 height 18
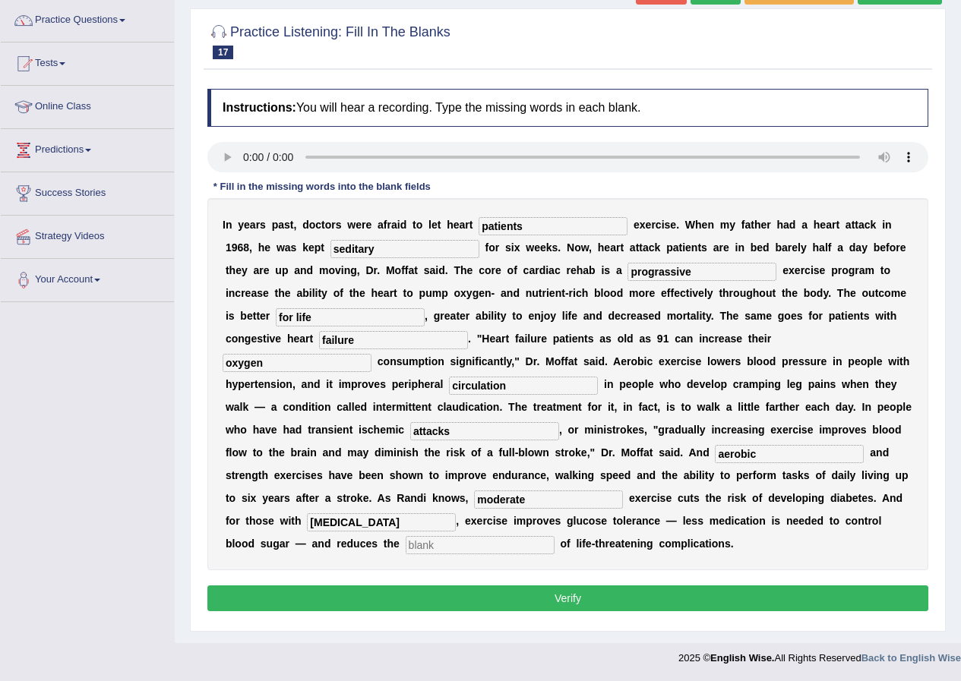
type input "diabetes"
click at [440, 555] on div "I n y e a r s p a s t , d o c t o r s w e r e a f r a i d t o l e t h e a r t p…" at bounding box center [567, 384] width 721 height 372
click at [440, 542] on input "text" at bounding box center [480, 545] width 149 height 18
type input "risks"
click at [673, 605] on button "Verify" at bounding box center [567, 599] width 721 height 26
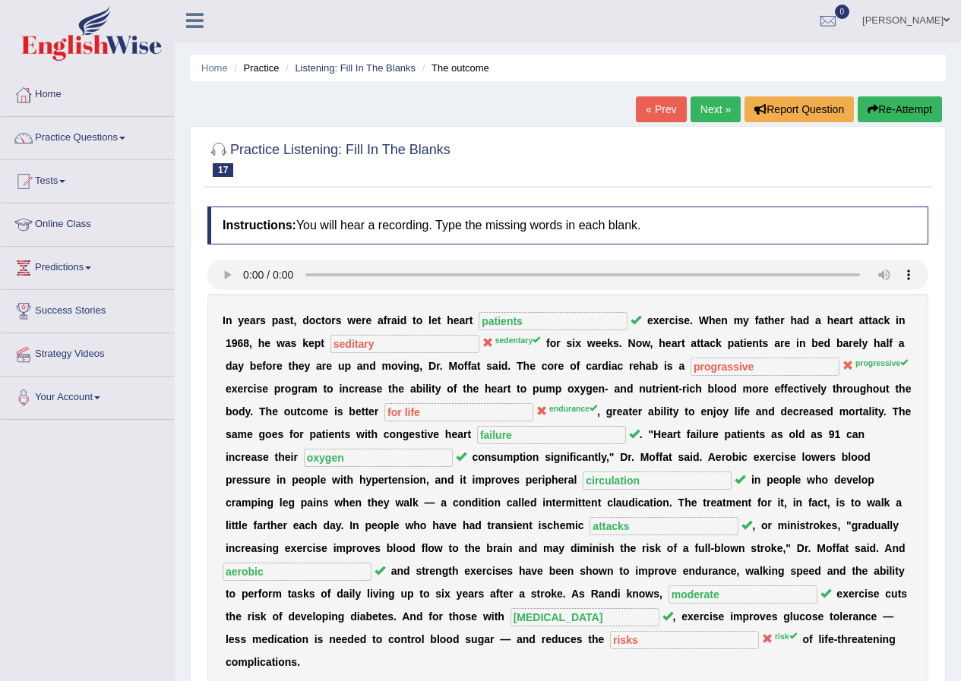
scroll to position [0, 0]
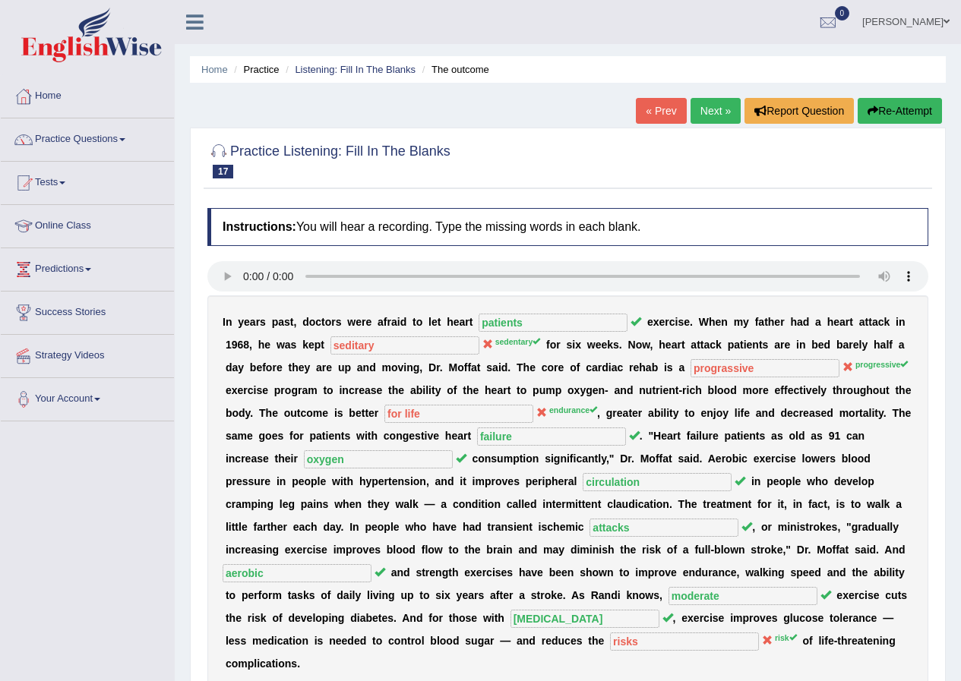
click at [711, 106] on link "Next »" at bounding box center [716, 111] width 50 height 26
